Goal: Contribute content

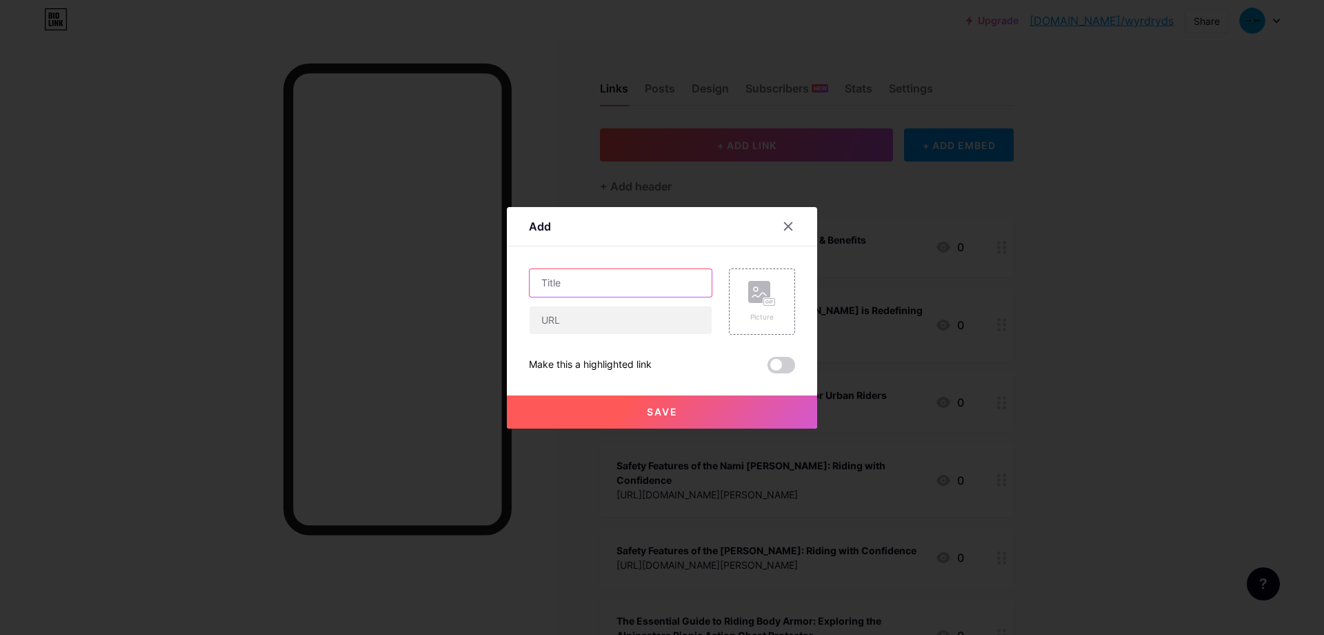
click at [611, 280] on input "text" at bounding box center [621, 283] width 182 height 28
paste input "INMOTION RS: The Powerhouse of the Electric Scooter World"
type input "INMOTION RS: The Powerhouse of the Electric Scooter World"
click at [599, 319] on input "text" at bounding box center [621, 320] width 182 height 28
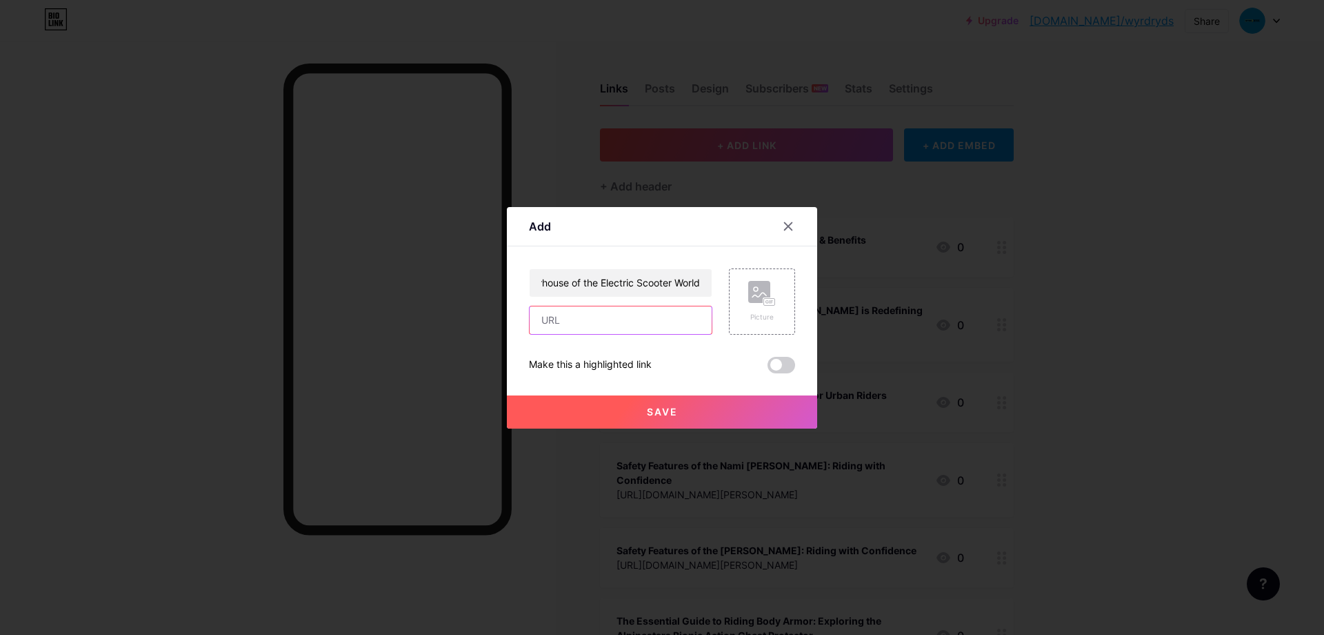
scroll to position [0, 0]
paste input "[URL][DOMAIN_NAME]"
type input "[URL][DOMAIN_NAME]"
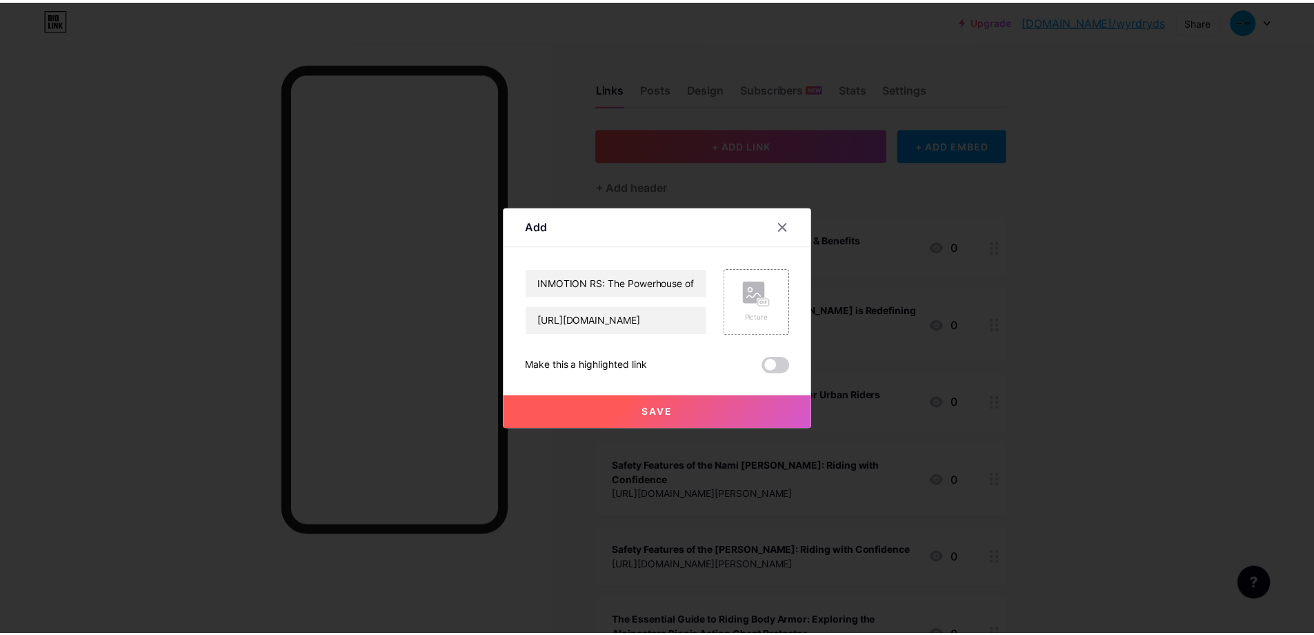
scroll to position [0, 0]
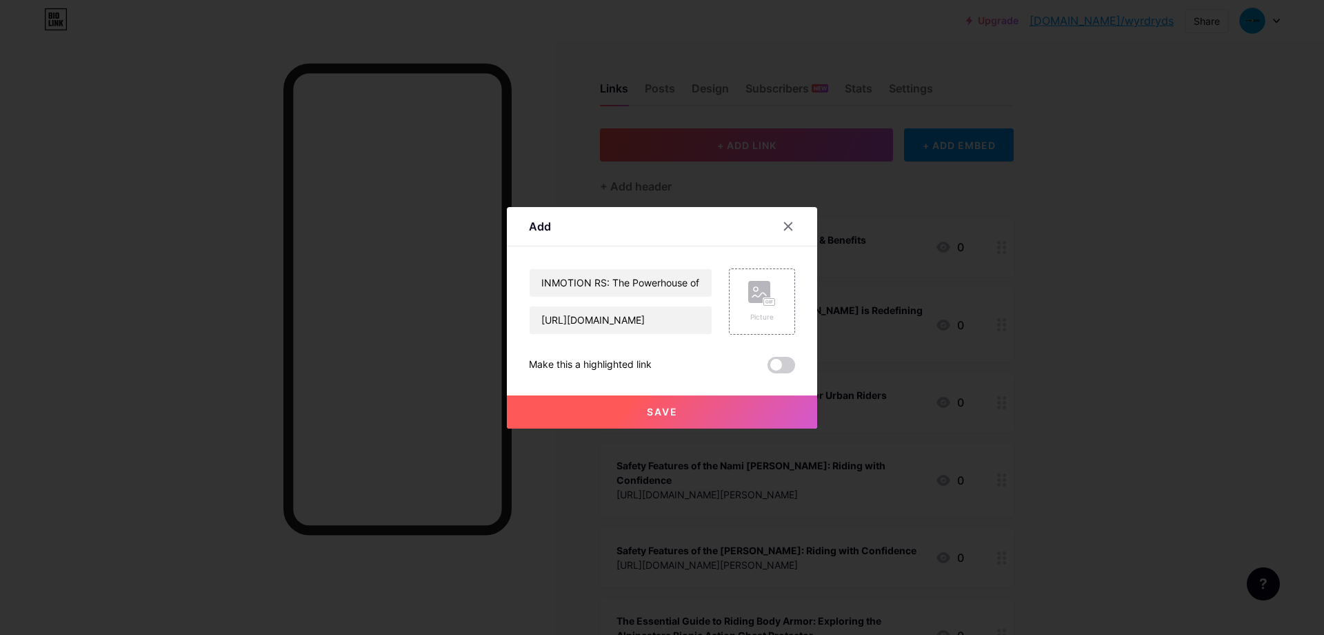
click at [652, 420] on button "Save" at bounding box center [662, 411] width 310 height 33
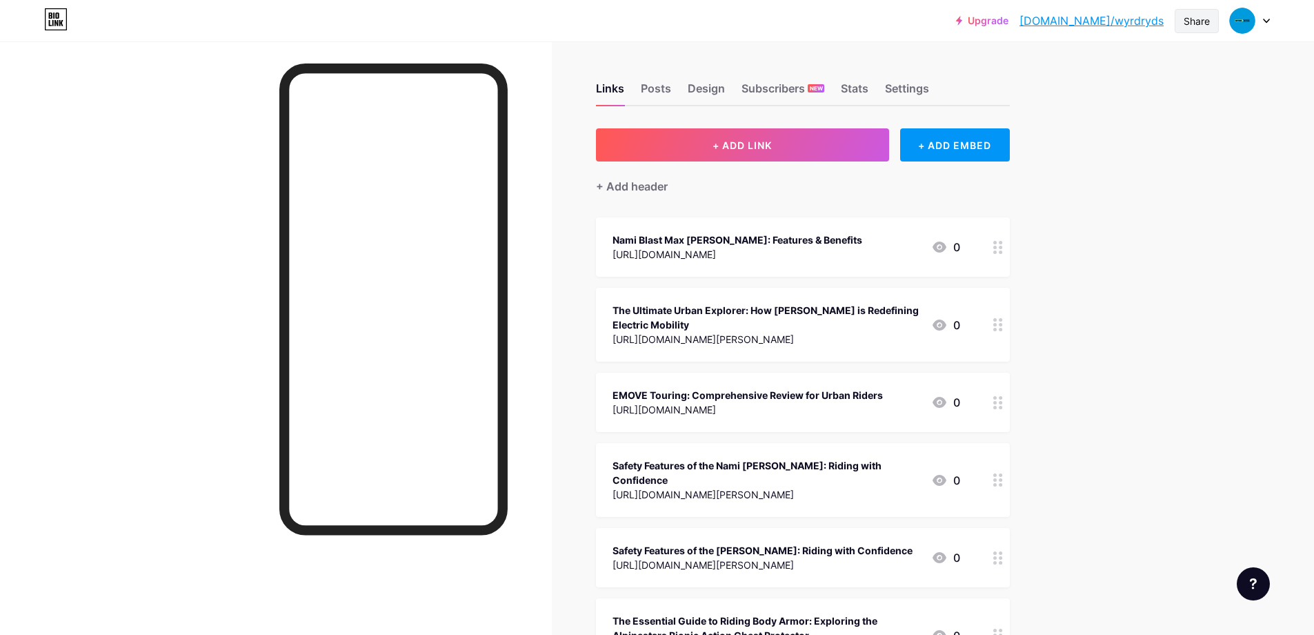
click at [1190, 28] on div "Share" at bounding box center [1197, 21] width 26 height 14
click at [1081, 69] on div "Copy link" at bounding box center [1082, 71] width 51 height 17
click at [742, 143] on span "+ ADD LINK" at bounding box center [742, 145] width 59 height 12
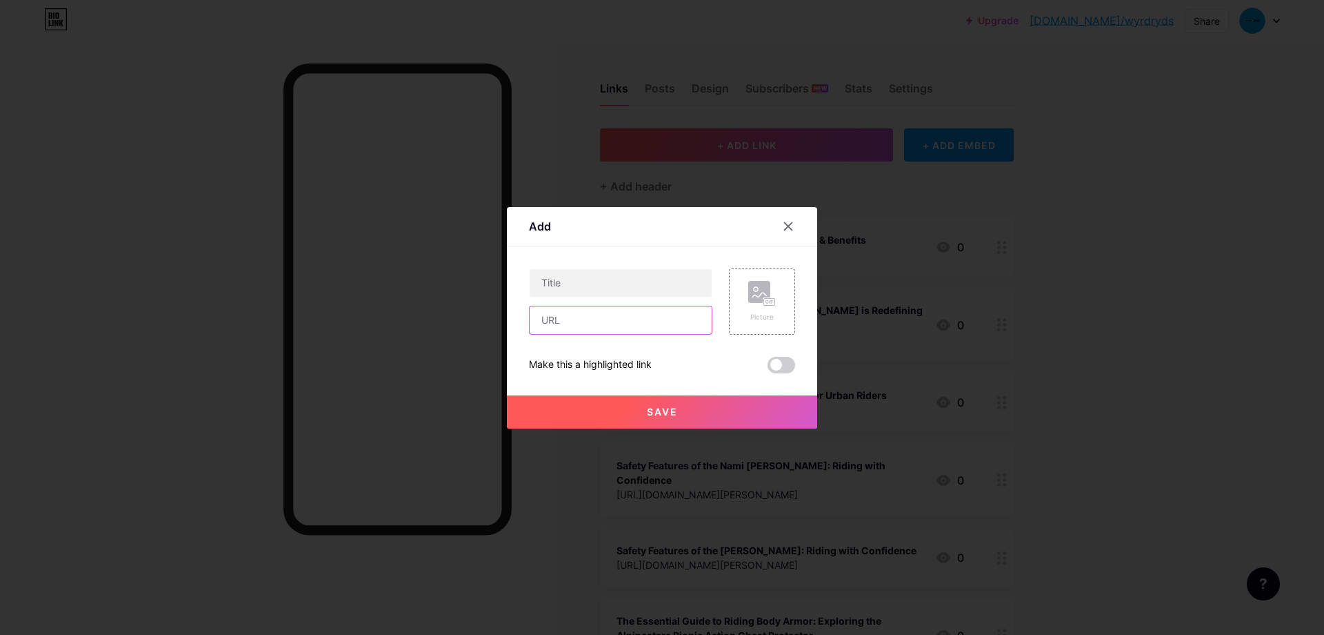
paste input "https://www.notion.so/The-Ultimate-Guide-to-the-Roadrunner-E-Scooter-Style-Spee…"
type input "https://www.notion.so/The-Ultimate-Guide-to-the-Roadrunner-E-Scooter-Style-Spee…"
click at [573, 289] on input "text" at bounding box center [621, 283] width 182 height 28
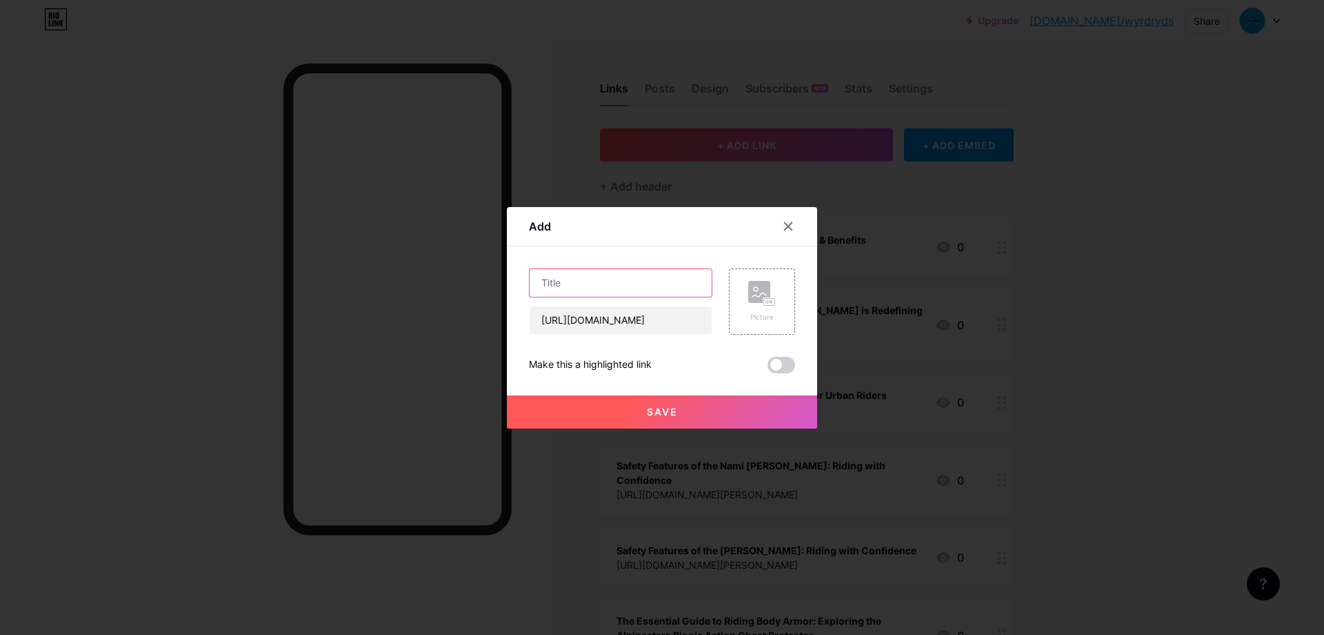
paste input "The Ultimate Guide to the Roadrunner E Scooter: Style, Speed, and Smart Commuti…"
type input "The Ultimate Guide to the Roadrunner E Scooter: Style, Speed, and Smart Commuti…"
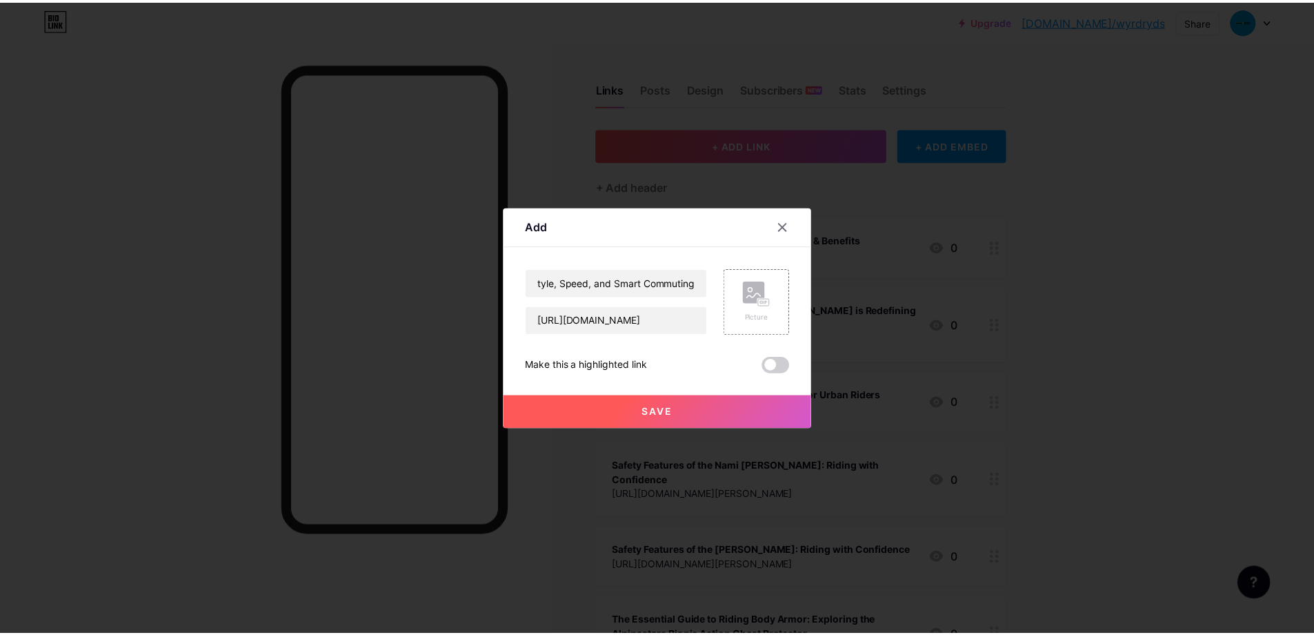
scroll to position [0, 0]
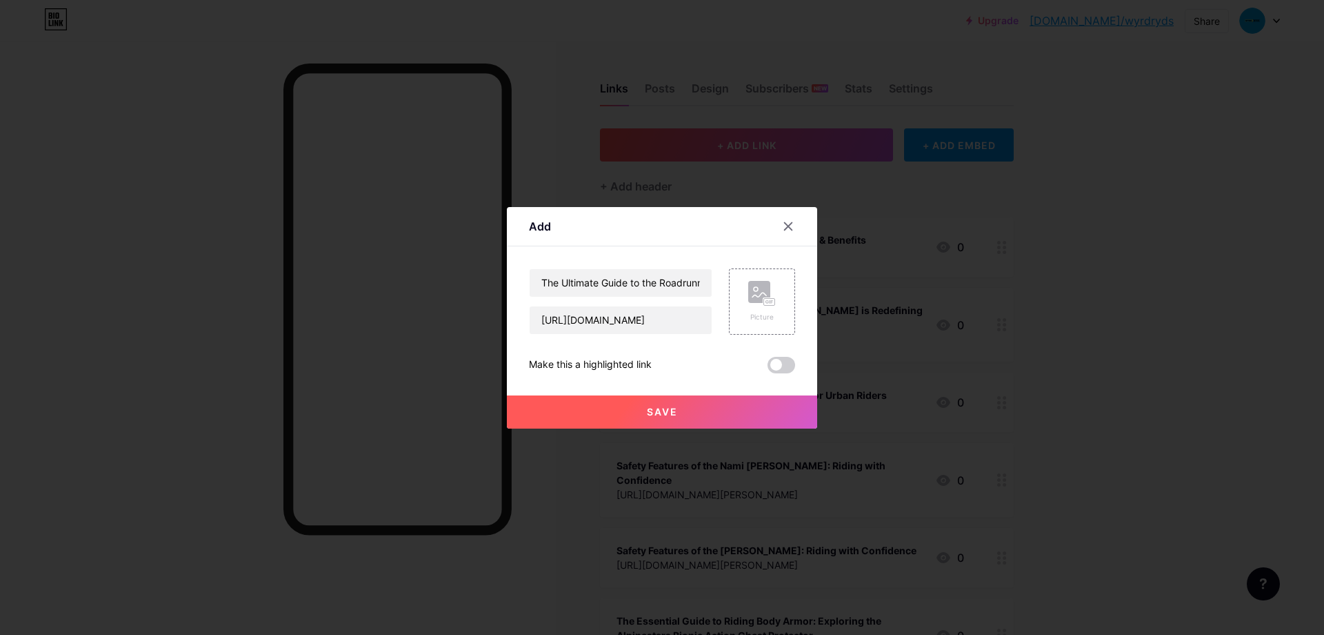
click at [637, 406] on button "Save" at bounding box center [662, 411] width 310 height 33
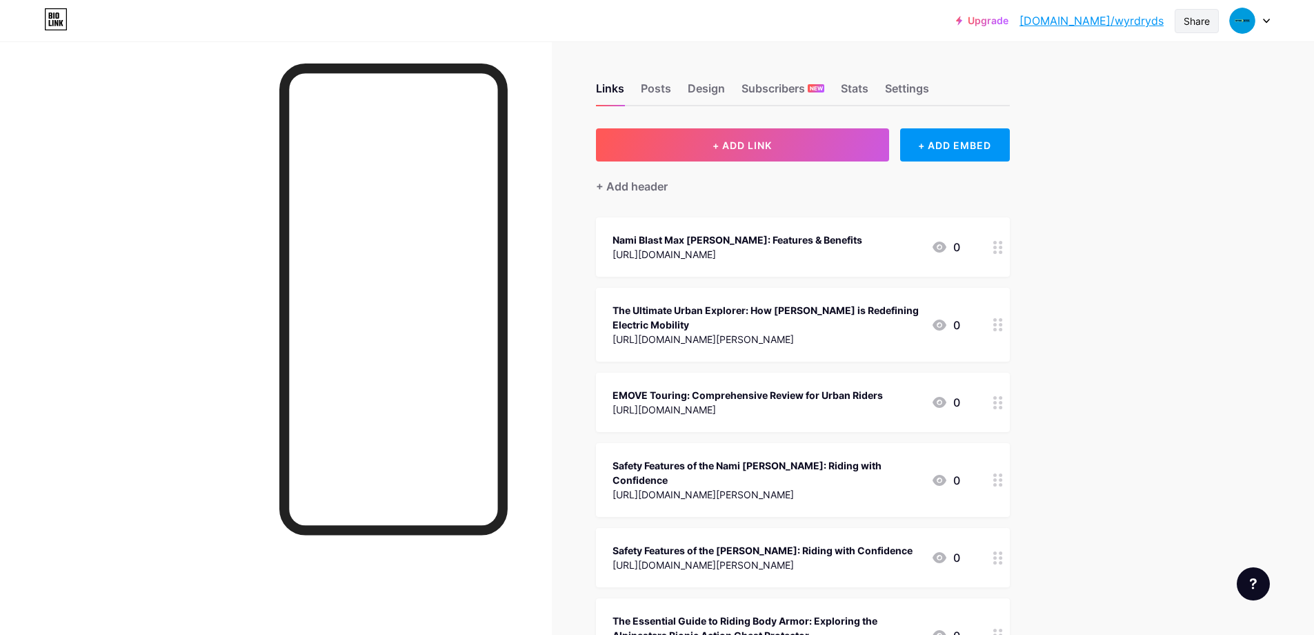
click at [1182, 21] on div "Share" at bounding box center [1197, 21] width 44 height 24
click at [1130, 65] on div "Copy link" at bounding box center [1116, 70] width 206 height 33
